Goal: Navigation & Orientation: Go to known website

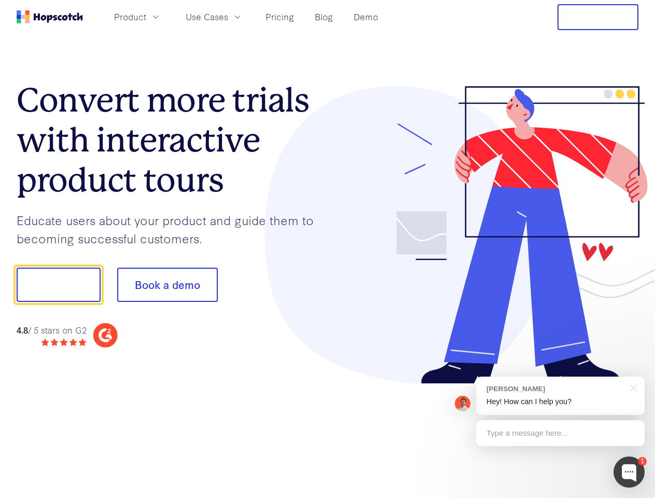
click at [328, 249] on div at bounding box center [483, 235] width 311 height 298
click at [146, 17] on span "Product" at bounding box center [130, 16] width 32 height 13
click at [228, 17] on span "Use Cases" at bounding box center [207, 16] width 43 height 13
click at [598, 17] on button "Free Trial" at bounding box center [598, 17] width 81 height 26
click at [58, 285] on button "Show me!" at bounding box center [59, 285] width 84 height 34
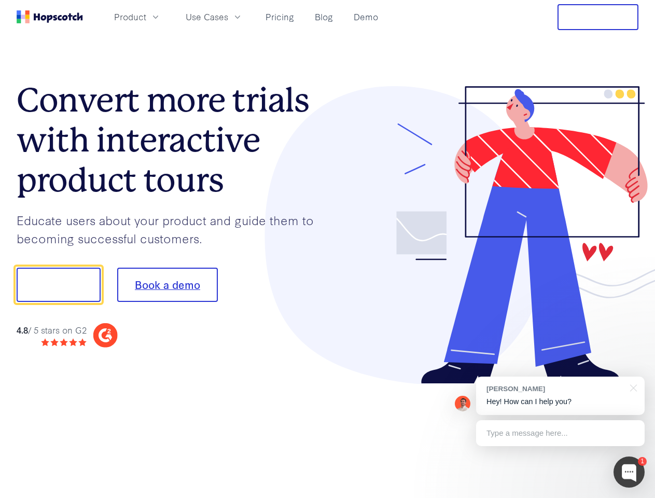
click at [167, 285] on button "Book a demo" at bounding box center [167, 285] width 101 height 34
click at [629, 472] on div at bounding box center [629, 472] width 31 height 31
click at [560, 396] on div "[PERSON_NAME] Hey! How can I help you?" at bounding box center [560, 396] width 169 height 38
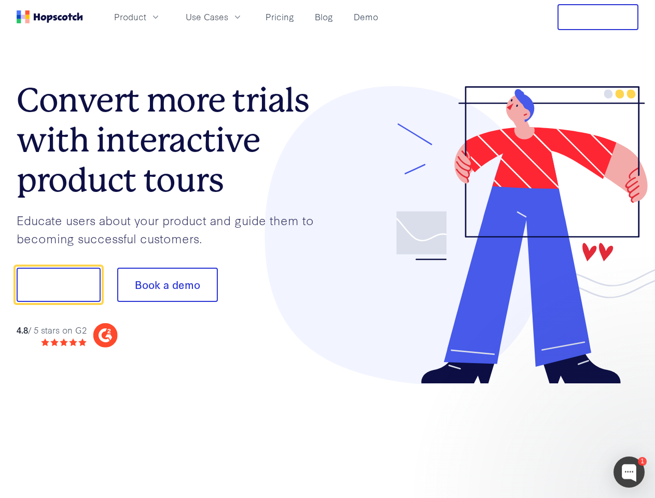
click at [632, 387] on div at bounding box center [547, 284] width 195 height 346
click at [560, 433] on div at bounding box center [547, 353] width 195 height 207
